Goal: Task Accomplishment & Management: Complete application form

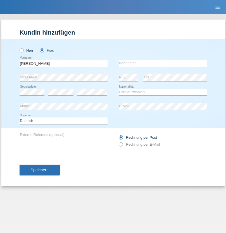
type input "Fejes"
click at [163, 63] on input "text" at bounding box center [163, 63] width 88 height 7
type input "Vivien"
select select "HU"
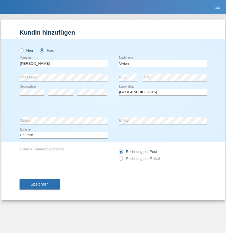
select select "C"
select select "01"
select select "03"
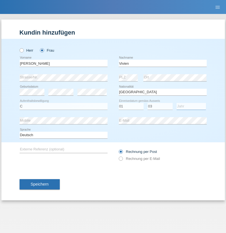
select select "2021"
select select "en"
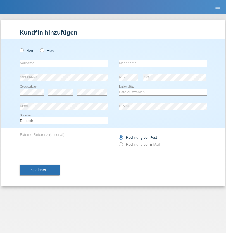
radio input "true"
click at [63, 63] on input "text" at bounding box center [64, 63] width 88 height 7
type input "Alessio"
click at [163, 63] on input "text" at bounding box center [163, 63] width 88 height 7
type input "Boss"
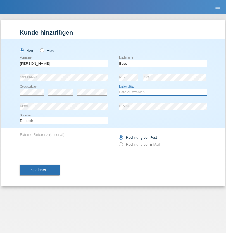
select select "CH"
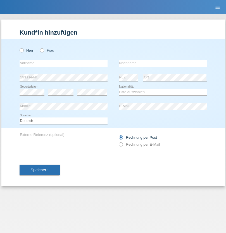
radio input "true"
click at [63, 63] on input "text" at bounding box center [64, 63] width 88 height 7
type input "firat"
click at [163, 63] on input "text" at bounding box center [163, 63] width 88 height 7
type input "kara"
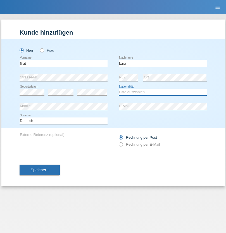
select select "CH"
radio input "true"
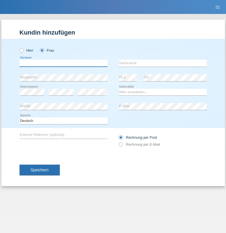
click at [63, 63] on input "text" at bounding box center [64, 63] width 88 height 7
type input "Sabrina"
click at [163, 63] on input "text" at bounding box center [163, 63] width 88 height 7
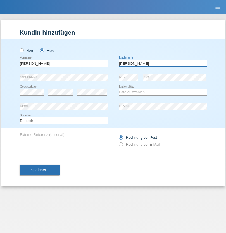
type input "Santos"
select select "PT"
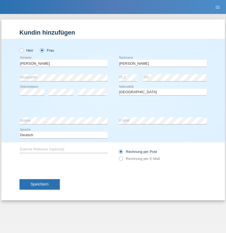
select select "C"
select select "05"
select select "12"
select select "2000"
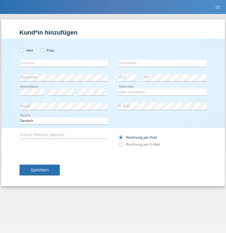
radio input "true"
click at [63, 63] on input "text" at bounding box center [64, 63] width 88 height 7
type input "Anett"
click at [163, 63] on input "text" at bounding box center [163, 63] width 88 height 7
type input "[PERSON_NAME]"
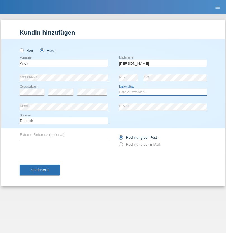
select select "HU"
select select "C"
select select "04"
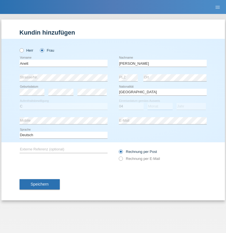
select select "09"
select select "2021"
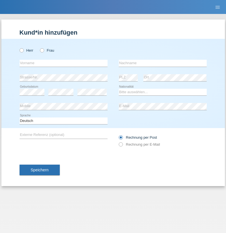
radio input "true"
click at [63, 63] on input "text" at bounding box center [64, 63] width 88 height 7
type input "Tanja"
click at [163, 63] on input "text" at bounding box center [163, 63] width 88 height 7
type input "Hirsiger"
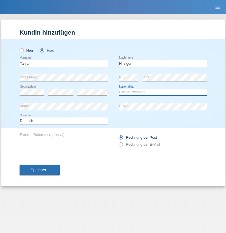
select select "CH"
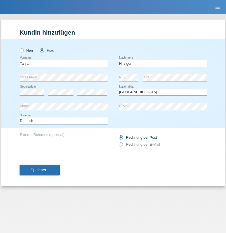
select select "en"
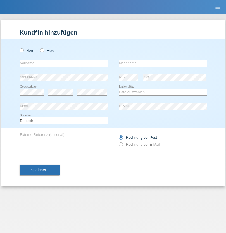
radio input "true"
click at [63, 63] on input "text" at bounding box center [64, 63] width 88 height 7
type input "Ketty"
click at [163, 63] on input "text" at bounding box center [163, 63] width 88 height 7
type input "Kalupnath"
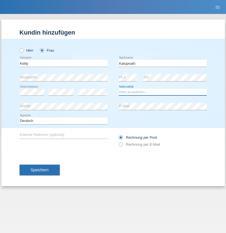
select select "CH"
